Goal: Book appointment/travel/reservation

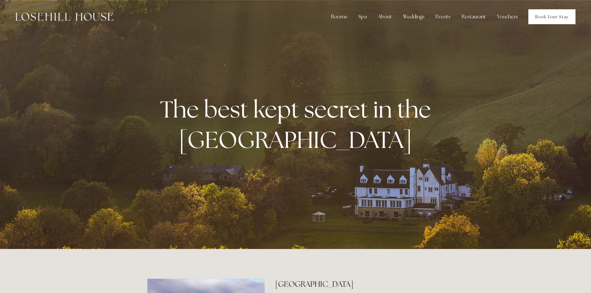
click at [539, 16] on link "Book Your Stay" at bounding box center [551, 16] width 47 height 15
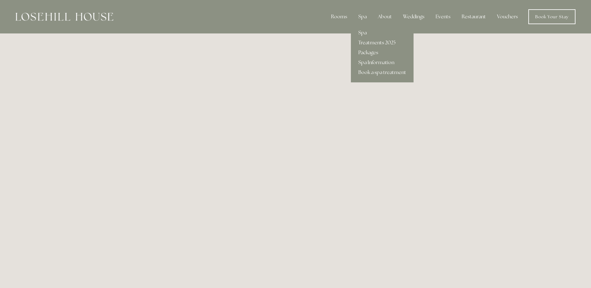
click at [367, 42] on link "Treatments 2025" at bounding box center [382, 43] width 63 height 10
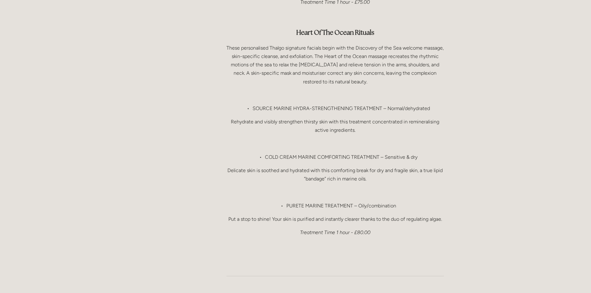
scroll to position [651, 0]
